Goal: Transaction & Acquisition: Book appointment/travel/reservation

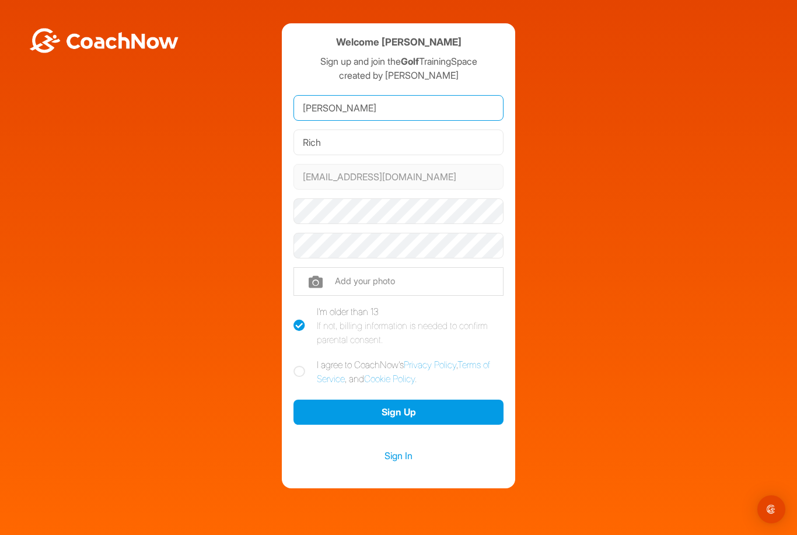
click at [390, 121] on input "Alexandra" at bounding box center [398, 108] width 210 height 26
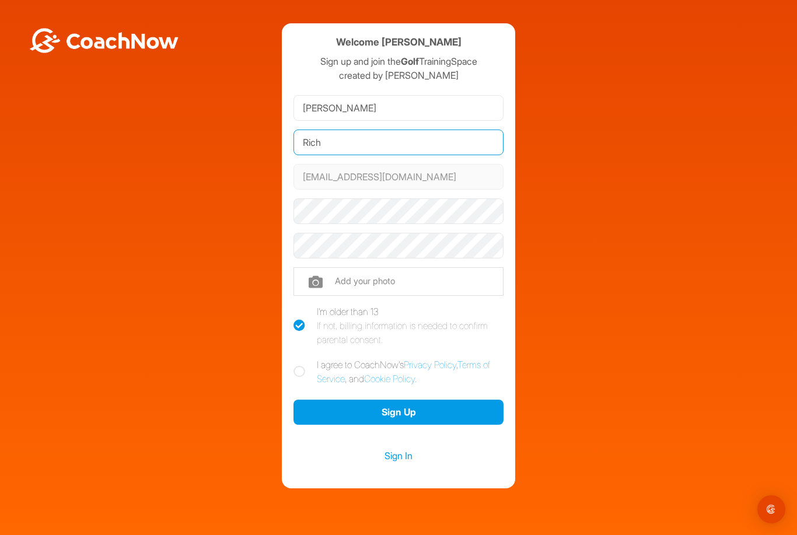
click at [428, 136] on input "Rich" at bounding box center [398, 142] width 210 height 26
click at [370, 142] on input "Rich" at bounding box center [398, 142] width 210 height 26
type input "R"
type input "Mills"
click at [306, 373] on label "I agree to CoachNow's Privacy Policy , Terms of Service , and Cookie Policy ." at bounding box center [398, 372] width 210 height 28
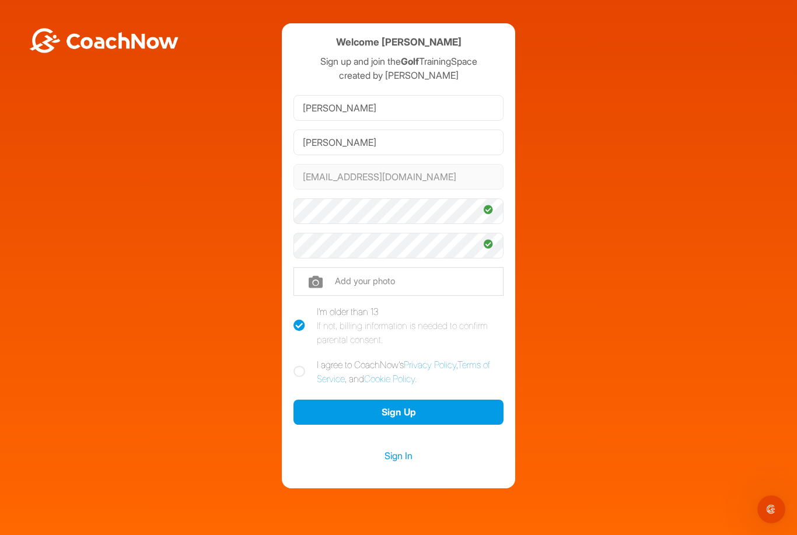
click at [301, 365] on input "I agree to CoachNow's Privacy Policy , Terms of Service , and Cookie Policy ." at bounding box center [297, 362] width 8 height 8
checkbox input "true"
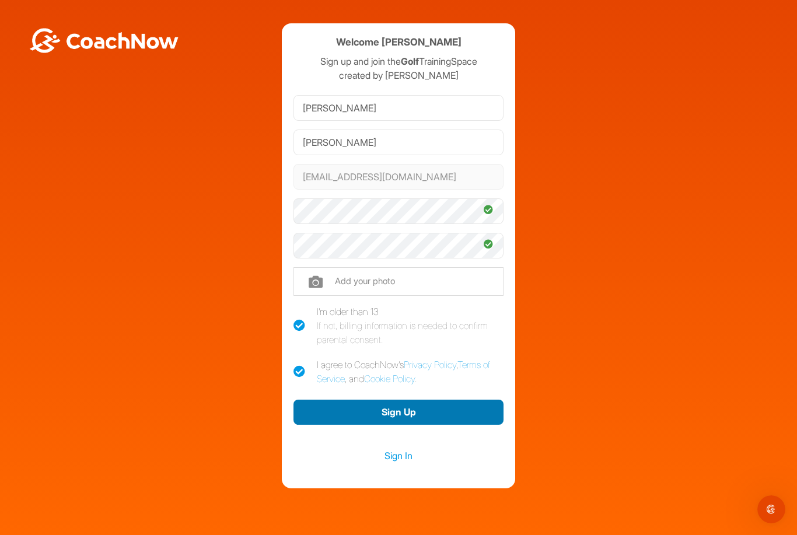
click at [430, 415] on button "Sign Up" at bounding box center [398, 412] width 210 height 25
click at [399, 407] on button "Sign Up" at bounding box center [398, 412] width 210 height 25
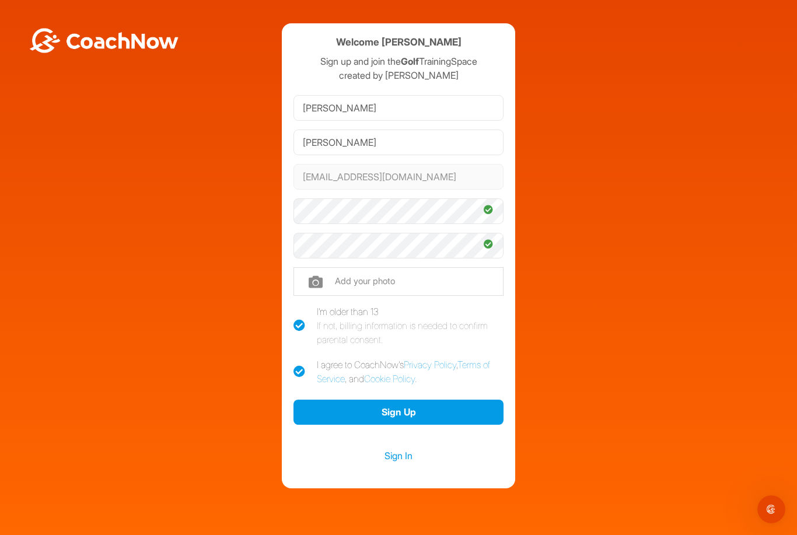
click at [400, 279] on input "file" at bounding box center [398, 281] width 210 height 28
click at [399, 277] on input "file" at bounding box center [398, 281] width 210 height 28
type input "C:\fakepath\IMG_5245.jpeg"
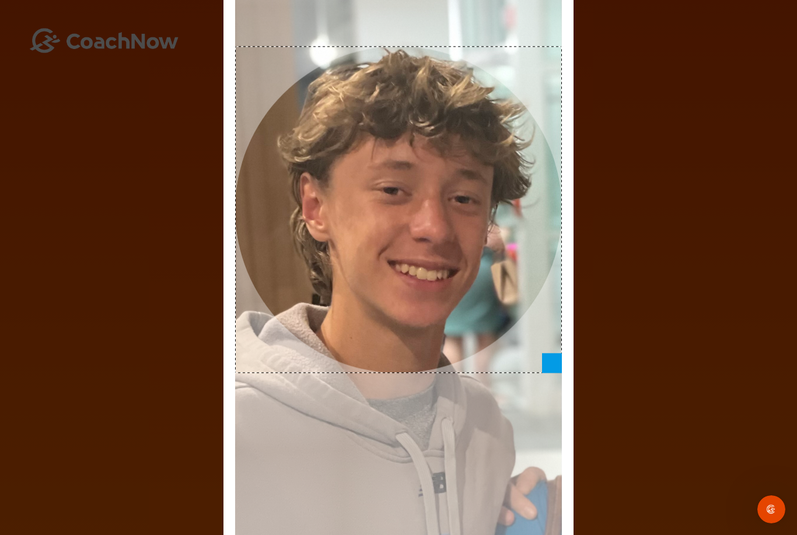
click at [712, 393] on div "Adjust Your Picture ✕ Set Picture Cancel" at bounding box center [398, 267] width 797 height 535
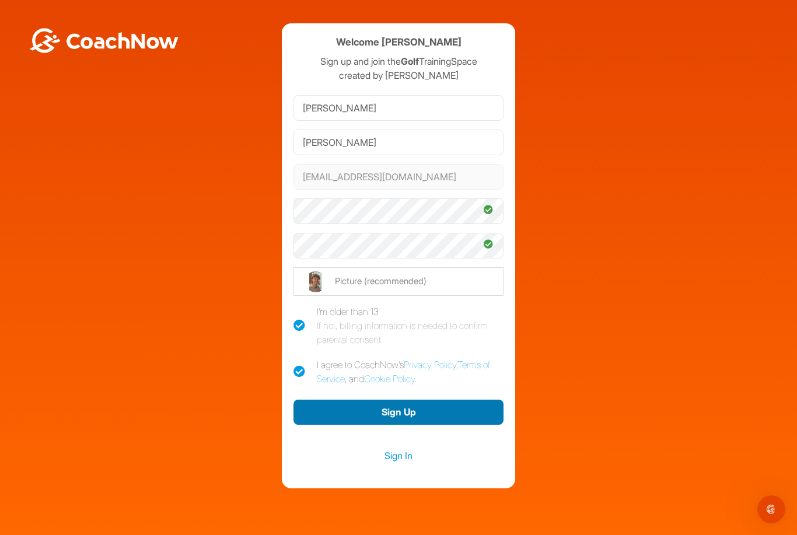
click at [424, 414] on button "Sign Up" at bounding box center [398, 412] width 210 height 25
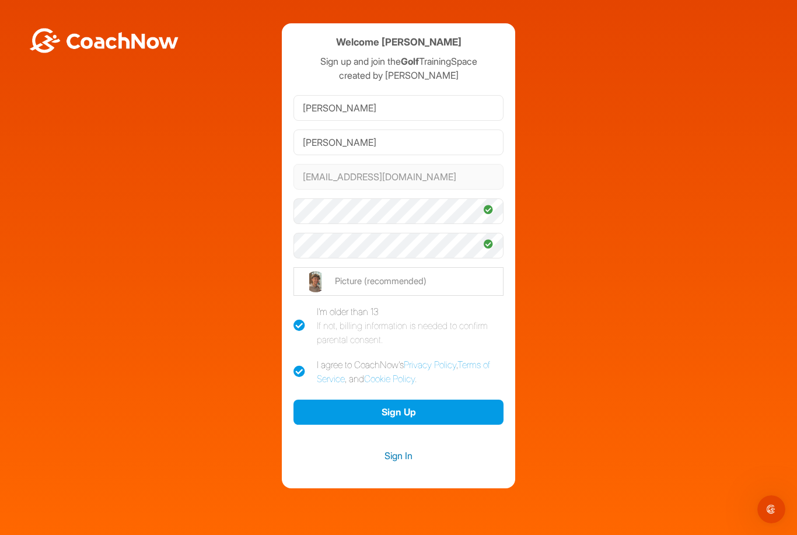
click at [400, 463] on link "Sign In" at bounding box center [398, 455] width 210 height 15
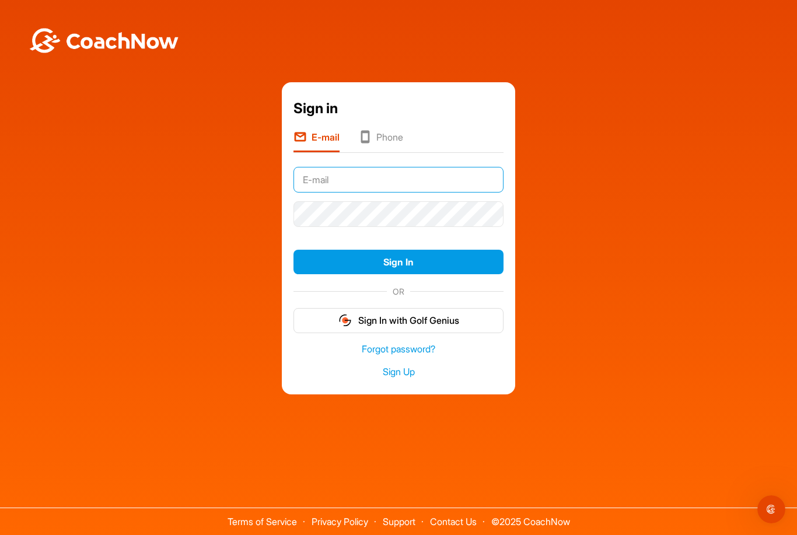
click at [404, 192] on input "text" at bounding box center [398, 180] width 210 height 26
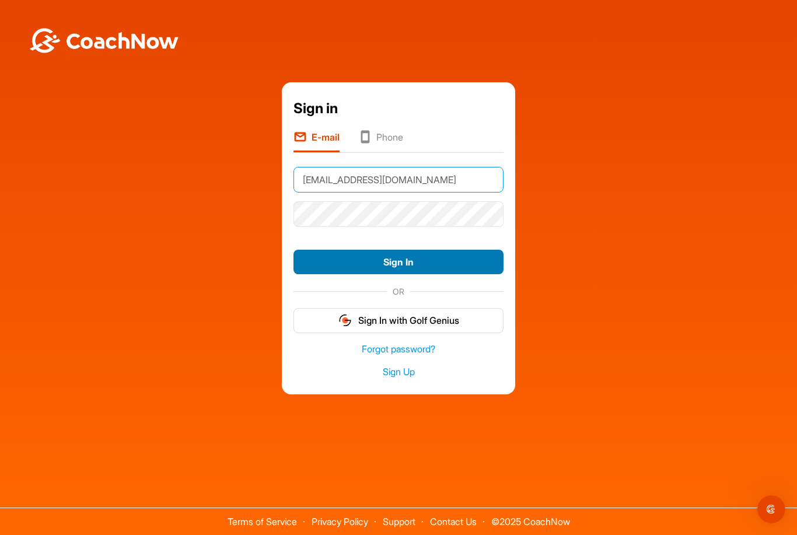
type input "Lexiemills@gmail.com"
click at [443, 275] on button "Sign In" at bounding box center [398, 262] width 210 height 25
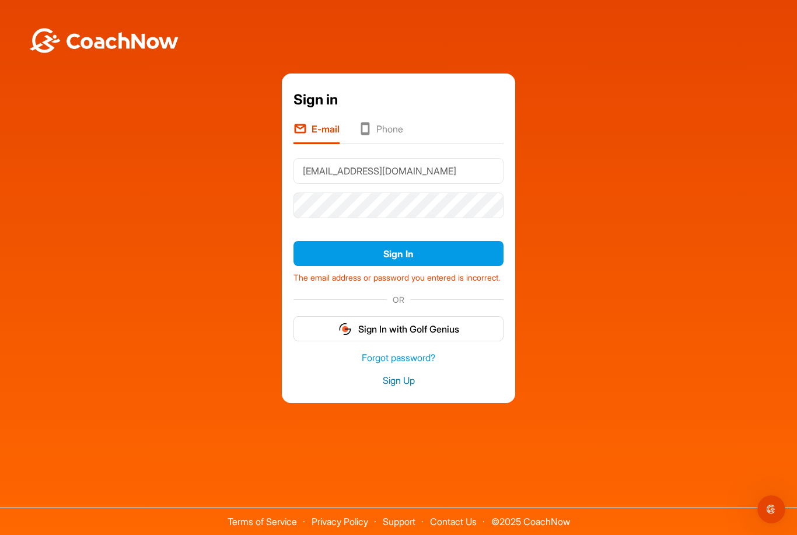
click at [409, 387] on link "Sign Up" at bounding box center [398, 380] width 210 height 13
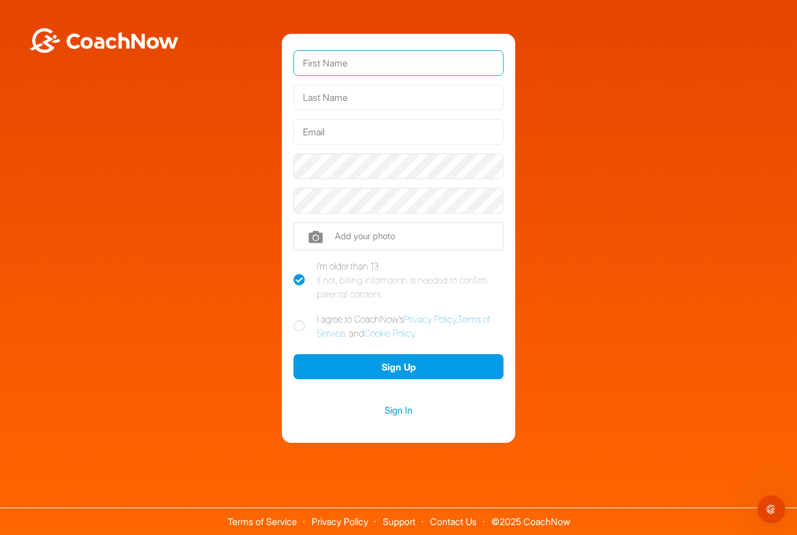
click at [413, 76] on input "text" at bounding box center [398, 63] width 210 height 26
type input "Lexie"
type input "Mills"
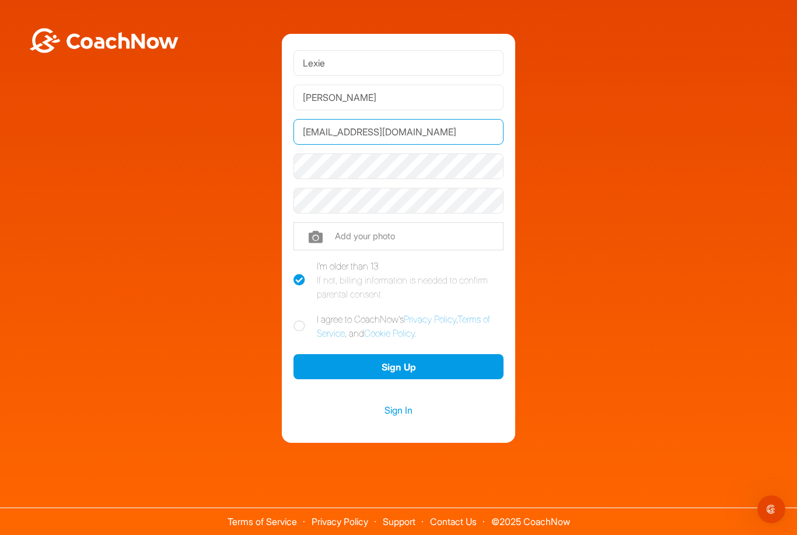
type input "lexiemills@gmail.com"
click at [295, 332] on icon at bounding box center [299, 326] width 12 height 12
click at [295, 320] on input "I agree to CoachNow's Privacy Policy , Terms of Service , and Cookie Policy ." at bounding box center [297, 316] width 8 height 8
checkbox input "true"
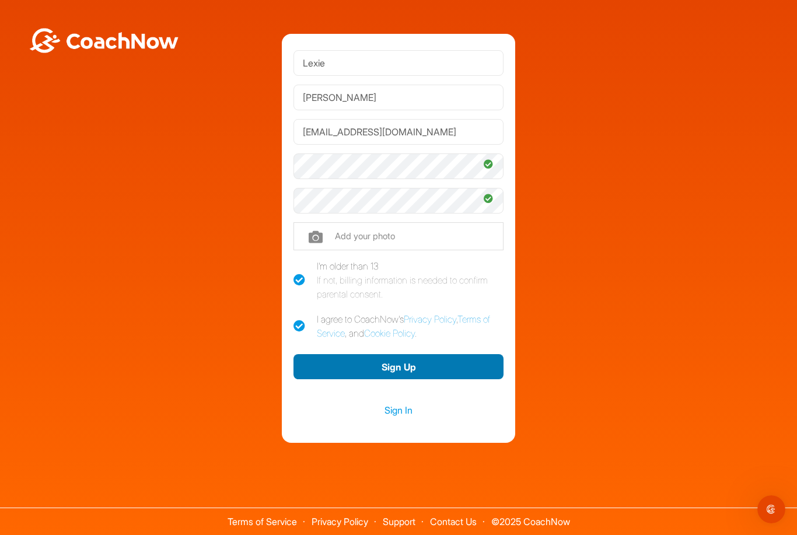
click at [426, 379] on button "Sign Up" at bounding box center [398, 366] width 210 height 25
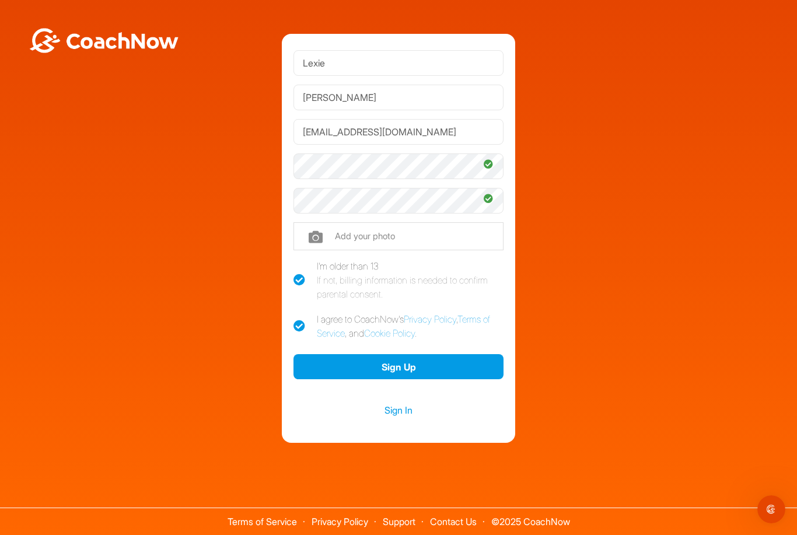
click at [433, 301] on div "If not, billing information is needed to confirm parental consent." at bounding box center [410, 287] width 187 height 28
click at [301, 267] on input "I'm older than 13 If not, billing information is needed to confirm parental con…" at bounding box center [297, 263] width 8 height 8
click at [293, 286] on icon at bounding box center [299, 280] width 12 height 12
click at [293, 267] on input "I'm older than 13 If not, billing information is needed to confirm parental con…" at bounding box center [297, 263] width 8 height 8
checkbox input "true"
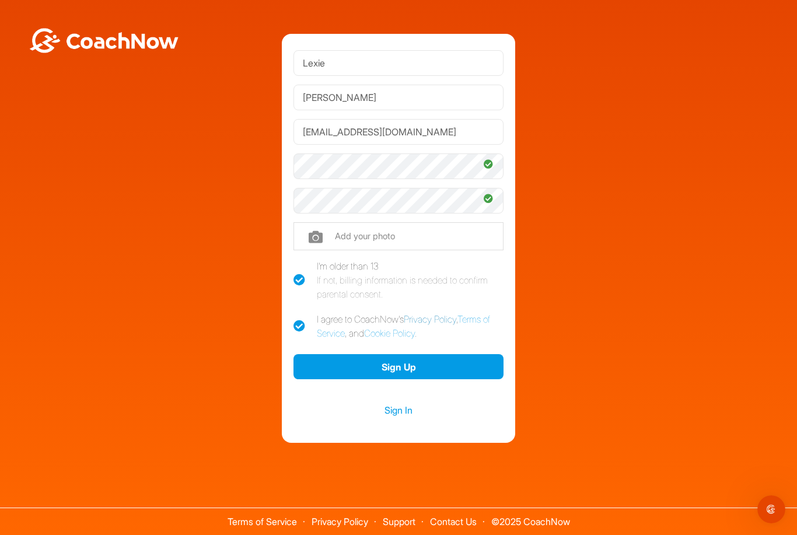
click at [442, 325] on link "Privacy Policy" at bounding box center [430, 319] width 52 height 12
click at [346, 339] on link "Terms of Service" at bounding box center [403, 326] width 173 height 26
click at [415, 339] on link "Cookie Policy" at bounding box center [389, 333] width 51 height 12
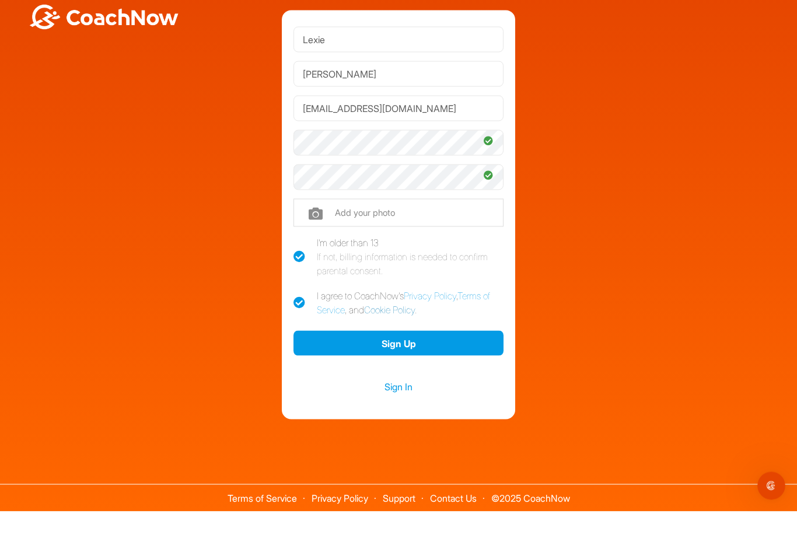
scroll to position [37, 0]
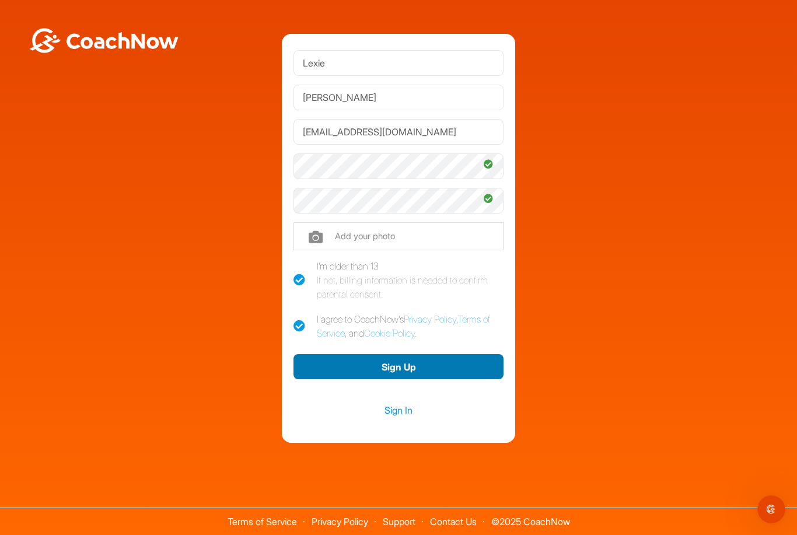
click at [438, 354] on button "Sign Up" at bounding box center [398, 366] width 210 height 25
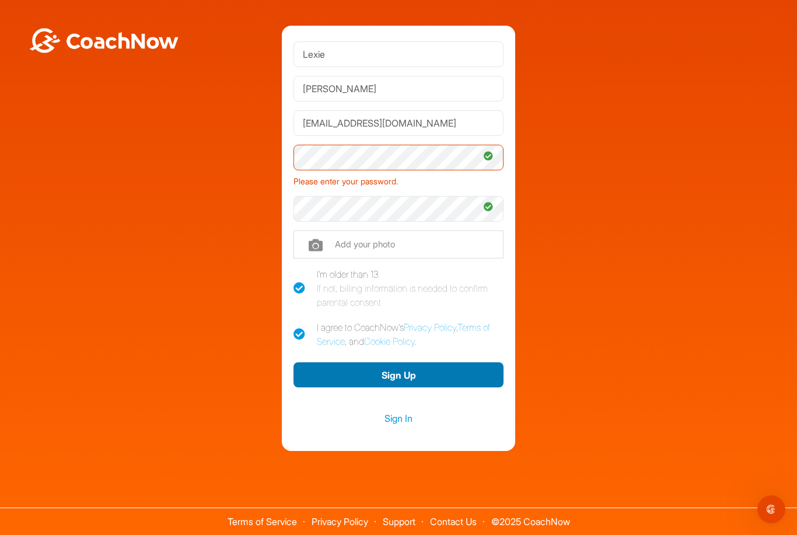
click at [432, 362] on button "Sign Up" at bounding box center [398, 374] width 210 height 25
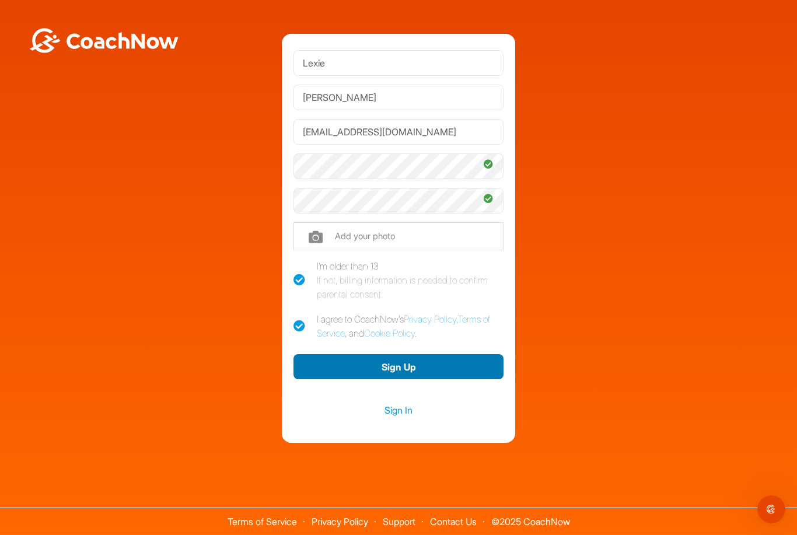
scroll to position [0, 0]
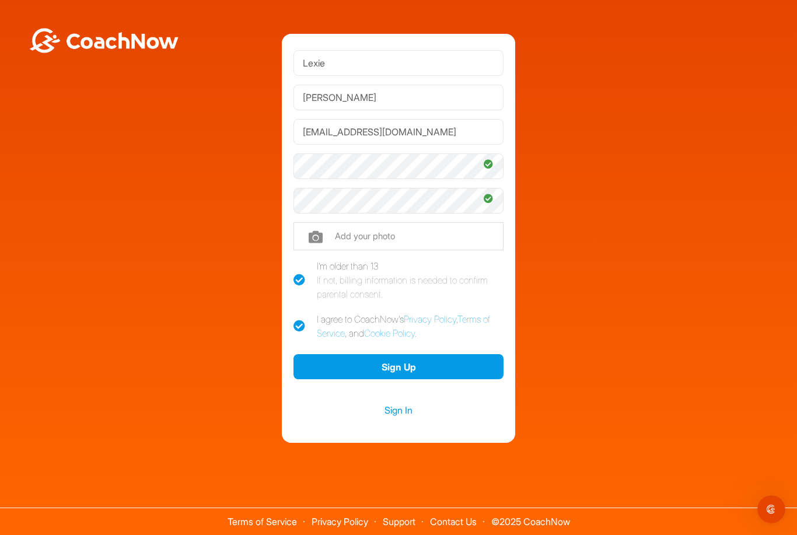
click at [465, 250] on input "file" at bounding box center [398, 236] width 210 height 28
click at [408, 418] on link "Sign In" at bounding box center [398, 409] width 210 height 15
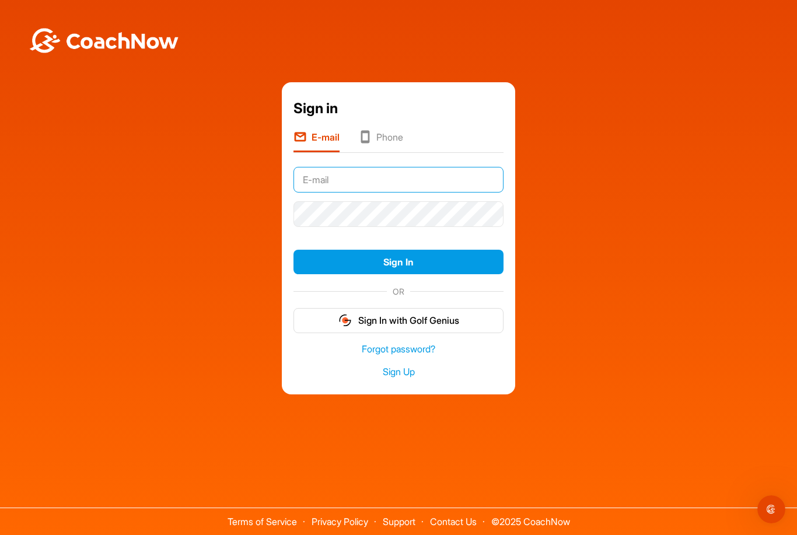
type input "lexiemills@gmail.com"
click at [398, 275] on button "Sign In" at bounding box center [398, 262] width 210 height 25
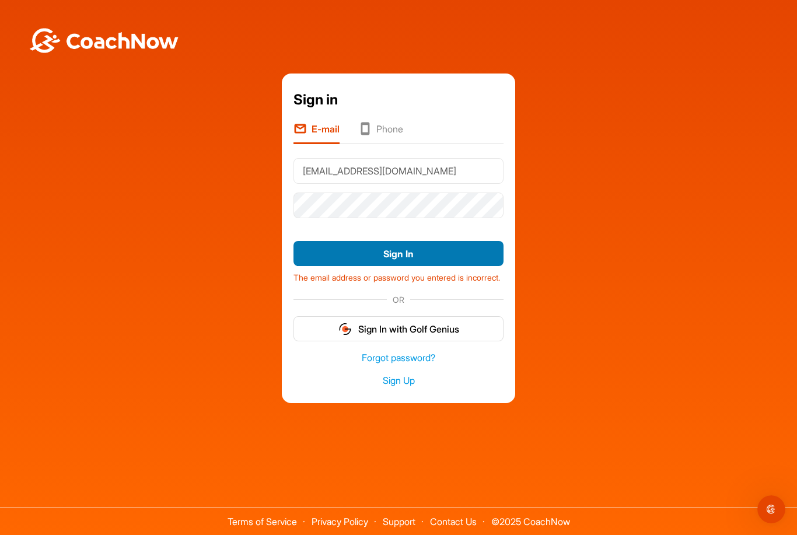
click at [470, 266] on button "Sign In" at bounding box center [398, 253] width 210 height 25
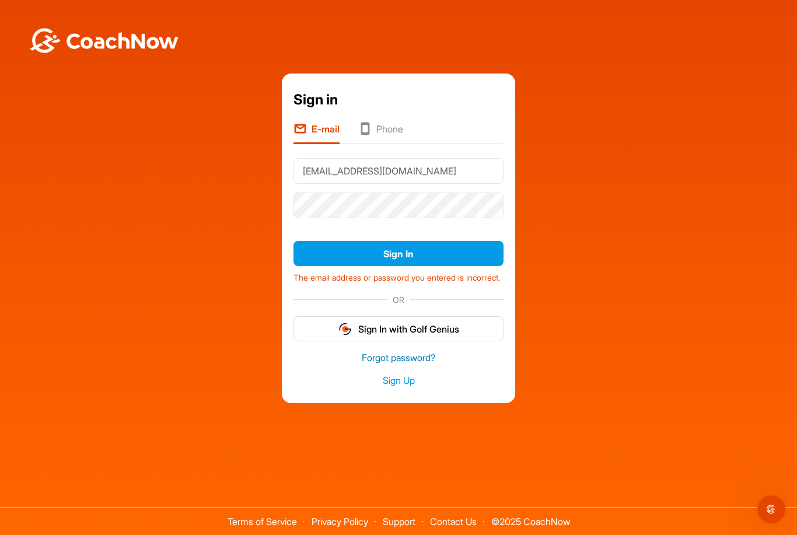
click at [421, 365] on link "Forgot password?" at bounding box center [398, 357] width 210 height 13
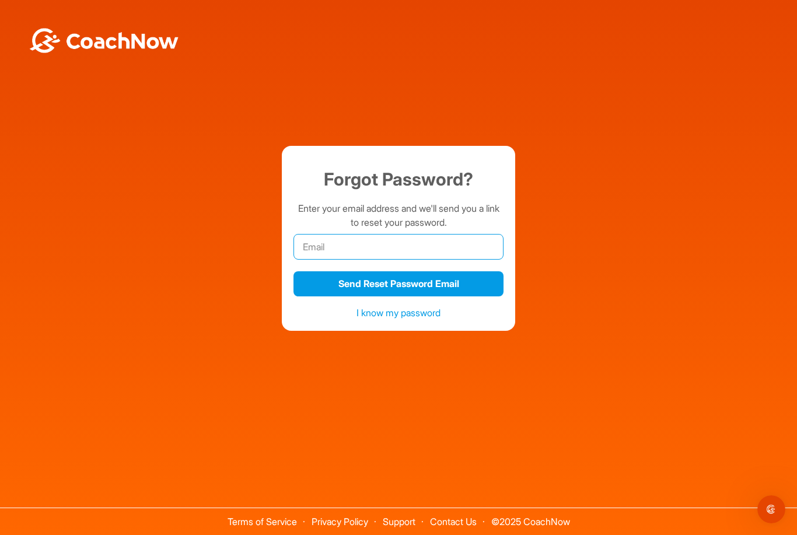
click at [454, 260] on input "email" at bounding box center [398, 247] width 210 height 26
type input "lexiemills@gmail.com"
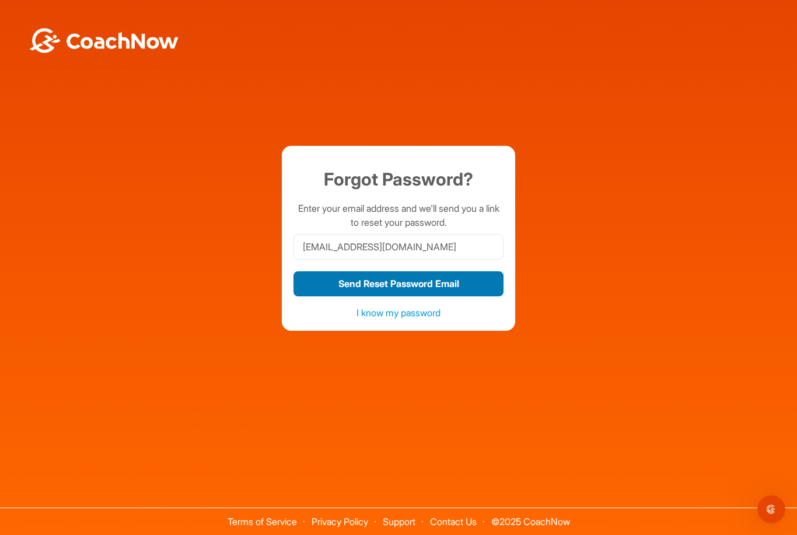
click at [465, 296] on button "Send Reset Password Email" at bounding box center [398, 283] width 210 height 25
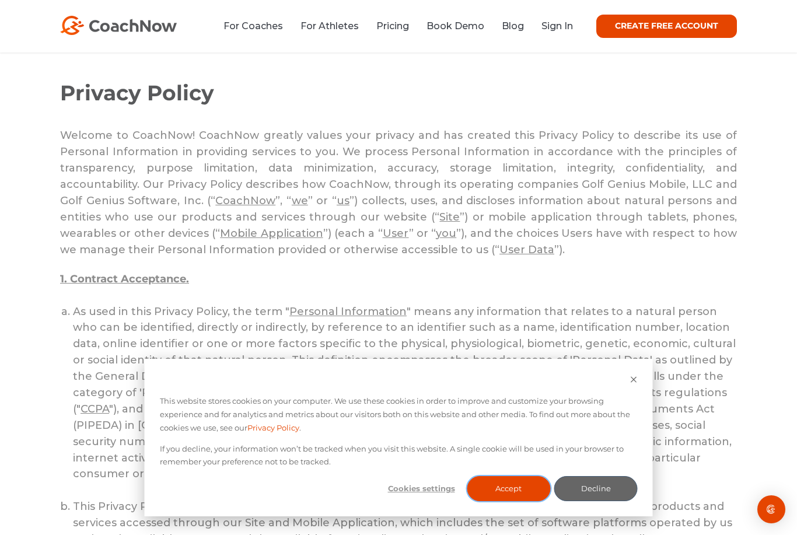
click at [523, 491] on button "Accept" at bounding box center [508, 488] width 83 height 25
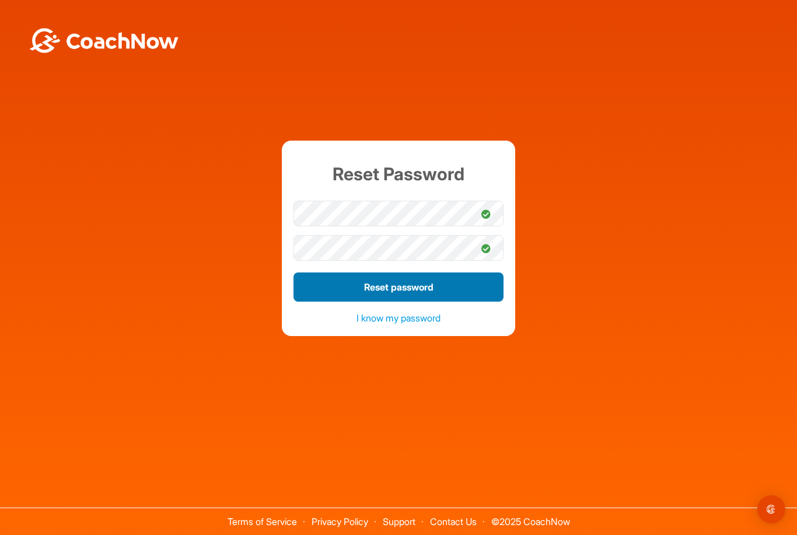
click at [419, 301] on button "Reset password" at bounding box center [398, 286] width 210 height 29
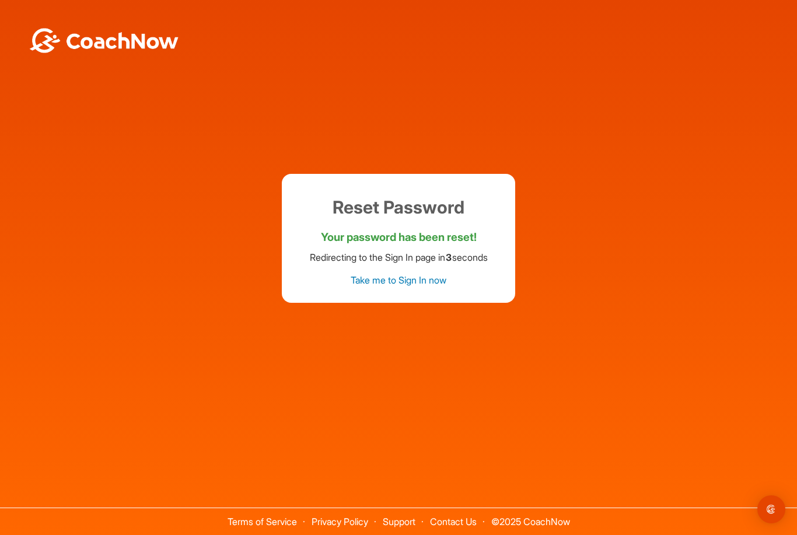
click at [410, 286] on link "Take me to Sign In now" at bounding box center [399, 280] width 96 height 12
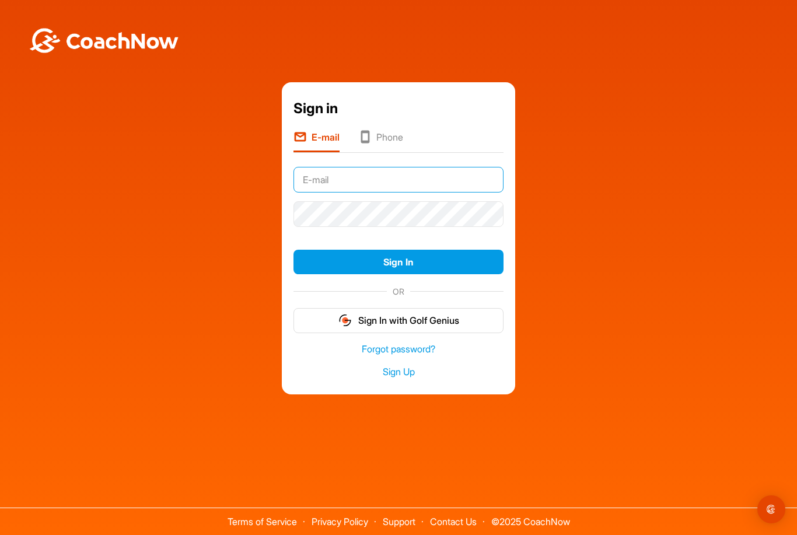
type input "lexiemills@gmail.com"
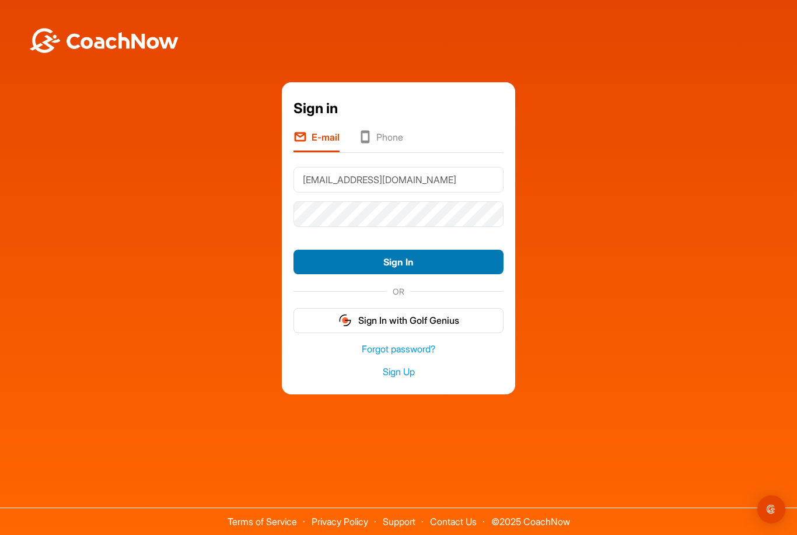
click at [387, 275] on button "Sign In" at bounding box center [398, 262] width 210 height 25
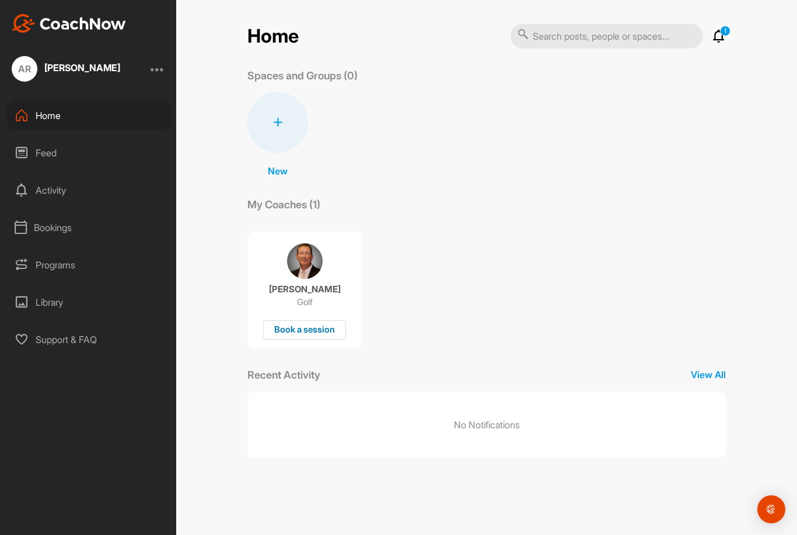
click at [316, 334] on div "Book a session" at bounding box center [304, 329] width 83 height 19
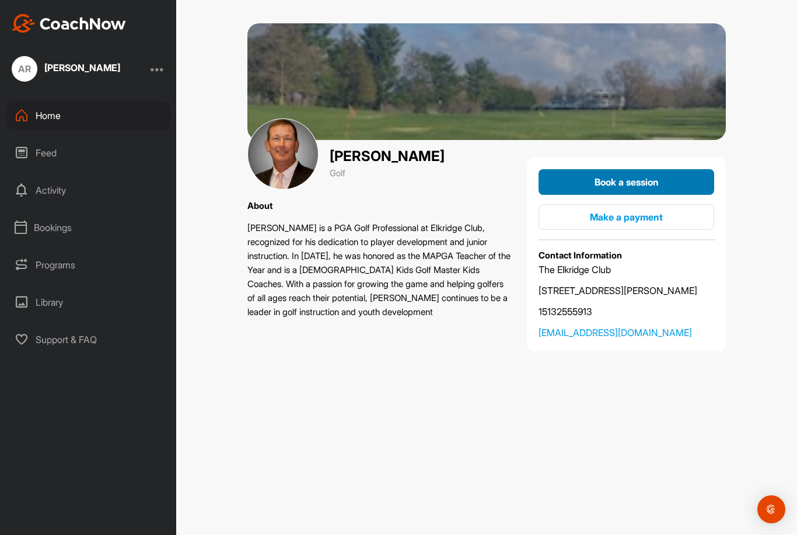
click at [647, 184] on span "Book a session" at bounding box center [626, 182] width 64 height 12
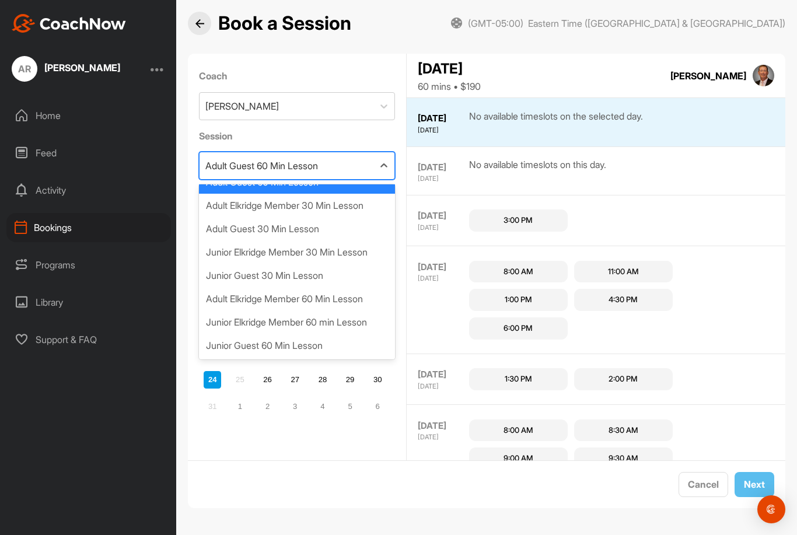
scroll to position [16, 0]
click at [358, 310] on div "Junior Elkridge Member 60 min Lesson" at bounding box center [297, 321] width 197 height 23
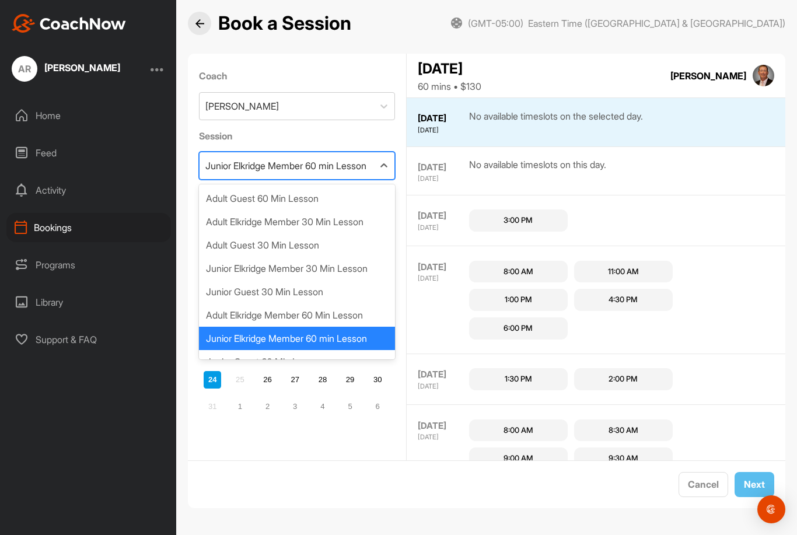
click at [361, 257] on div "Junior Elkridge Member 30 Min Lesson" at bounding box center [297, 268] width 197 height 23
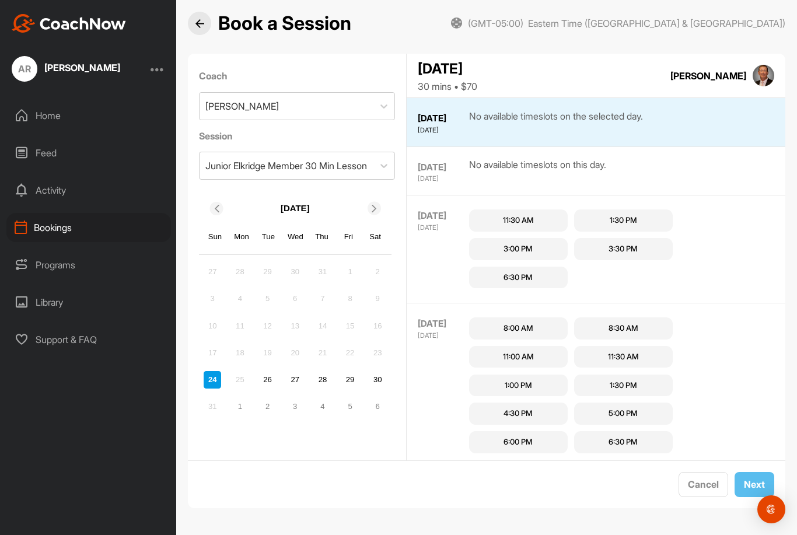
drag, startPoint x: 507, startPoint y: 185, endPoint x: 507, endPoint y: 191, distance: 6.4
click at [507, 215] on div "11:30 AM" at bounding box center [518, 221] width 31 height 12
click at [751, 488] on button "Next" at bounding box center [754, 484] width 40 height 25
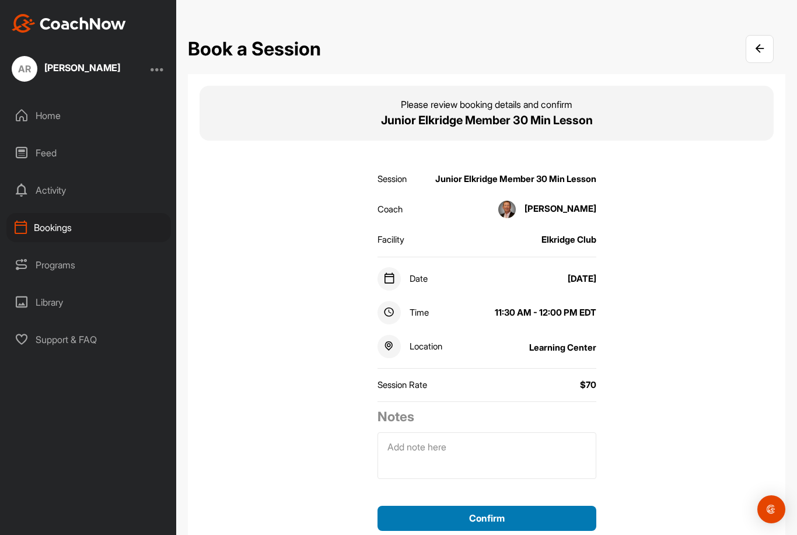
click at [435, 506] on button "Confirm" at bounding box center [486, 518] width 219 height 25
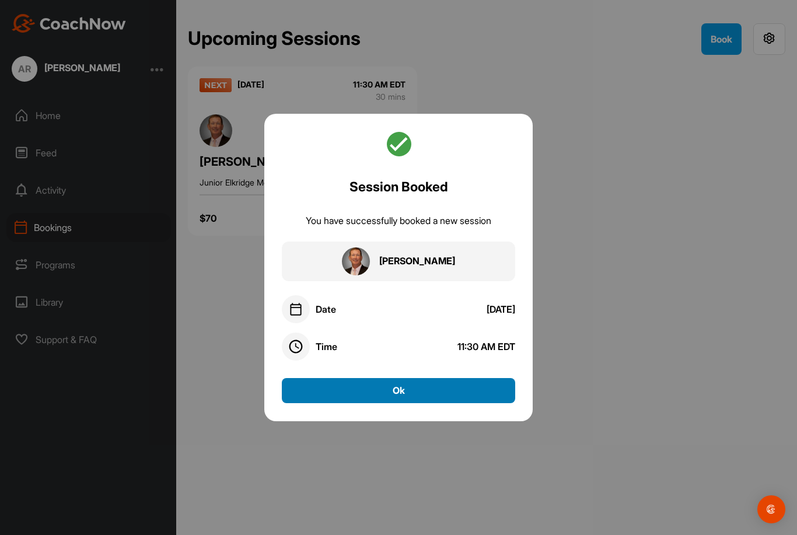
click at [383, 378] on button "Ok" at bounding box center [398, 390] width 233 height 25
